Goal: Task Accomplishment & Management: Manage account settings

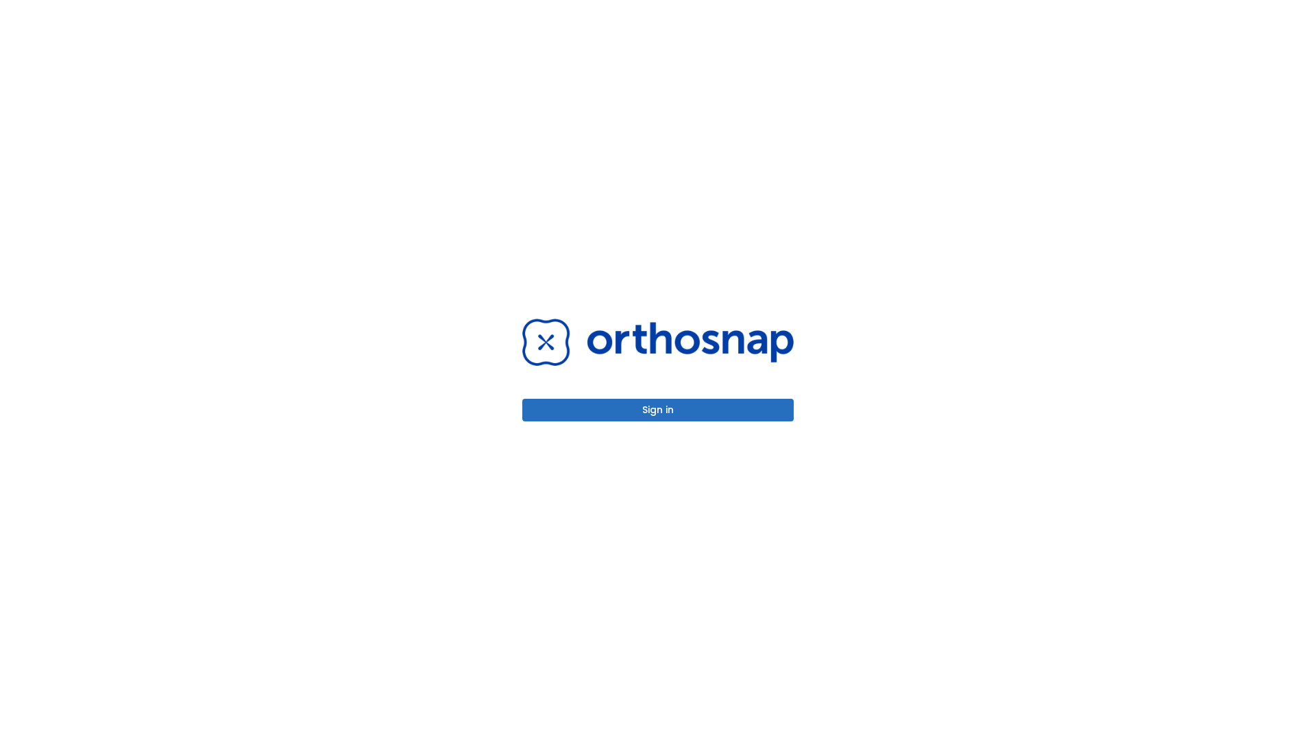
click at [658, 410] on button "Sign in" at bounding box center [657, 410] width 271 height 23
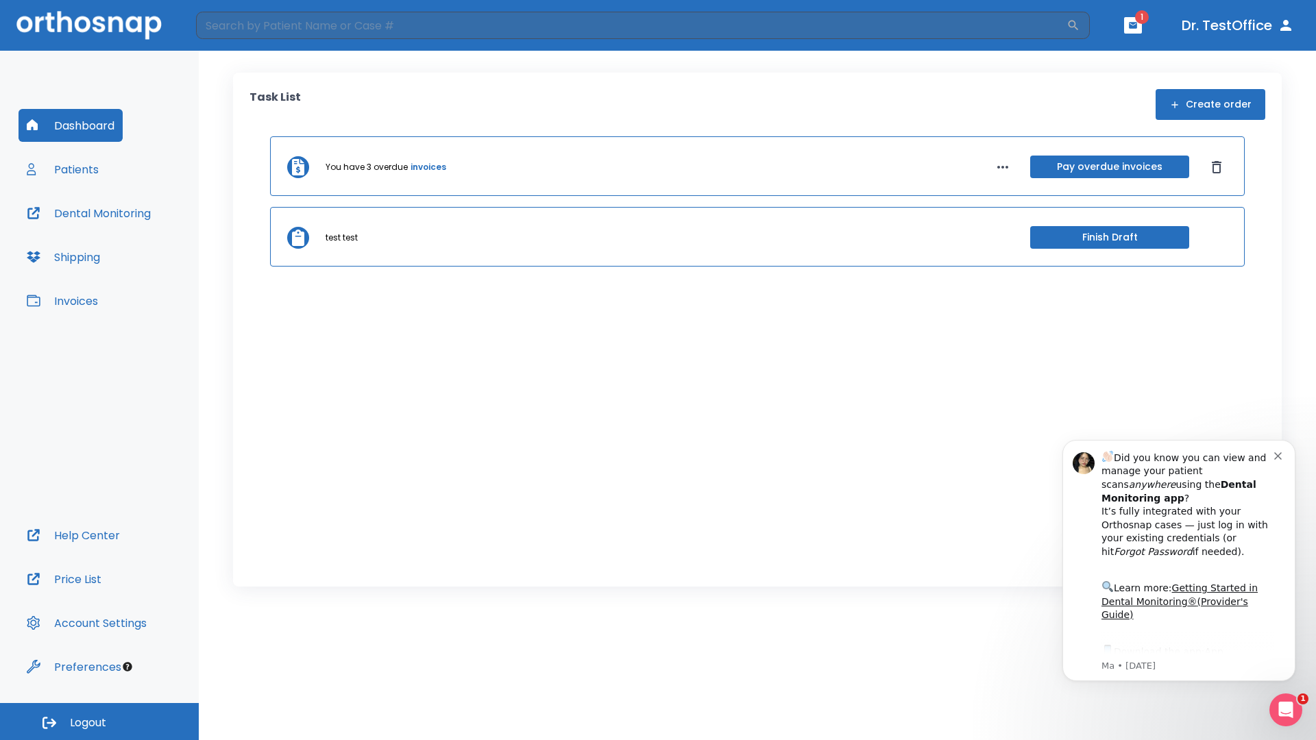
click at [99, 722] on span "Logout" at bounding box center [88, 722] width 36 height 15
